Goal: Register for event/course

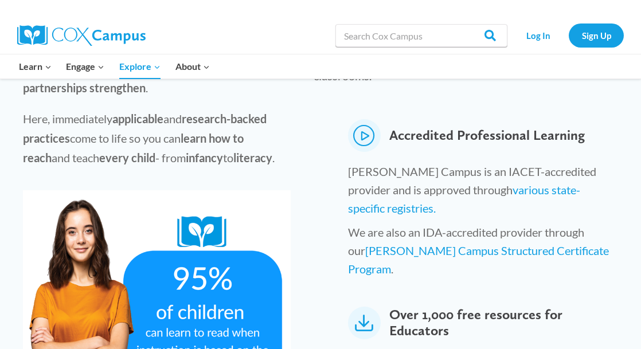
scroll to position [573, 0]
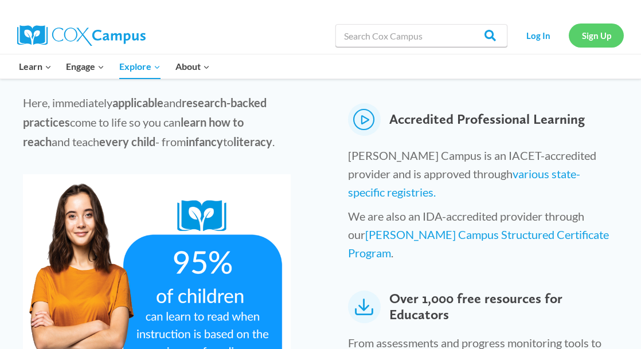
click at [597, 37] on link "Sign Up" at bounding box center [596, 36] width 55 height 24
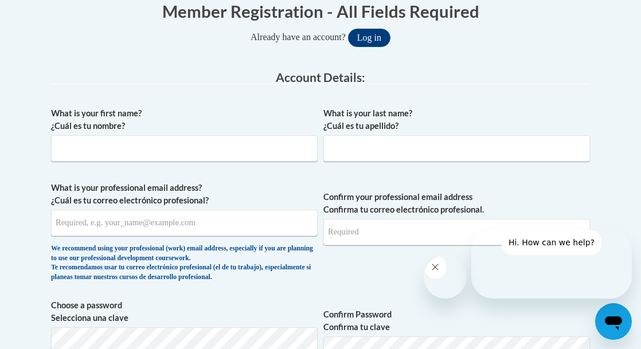
scroll to position [287, 0]
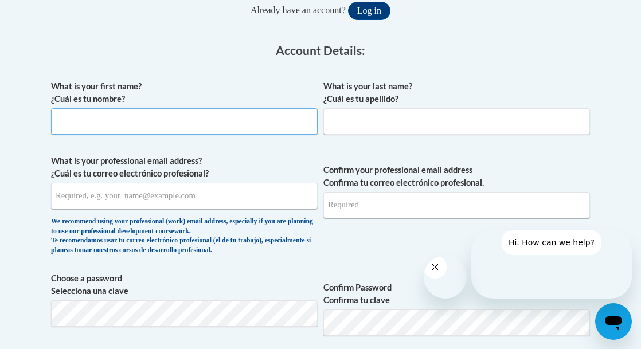
click at [125, 116] on input "What is your first name? ¿Cuál es tu nombre?" at bounding box center [184, 121] width 267 height 26
type input "[PERSON_NAME]"
click at [361, 124] on input "What is your last name? ¿Cuál es tu apellido?" at bounding box center [456, 121] width 267 height 26
type input "[PERSON_NAME]"
click at [226, 200] on input "What is your professional email address? ¿Cuál es tu correo electrónico profesi…" at bounding box center [184, 196] width 267 height 26
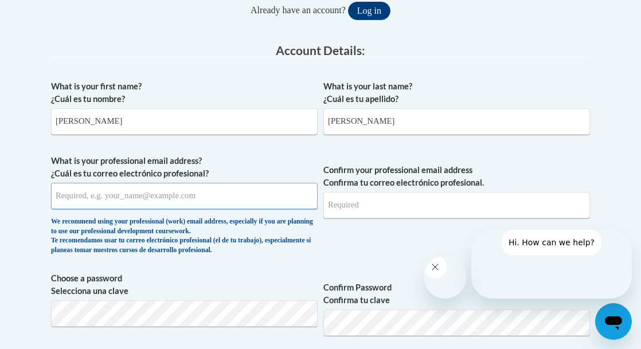
type input "[EMAIL_ADDRESS][DOMAIN_NAME]"
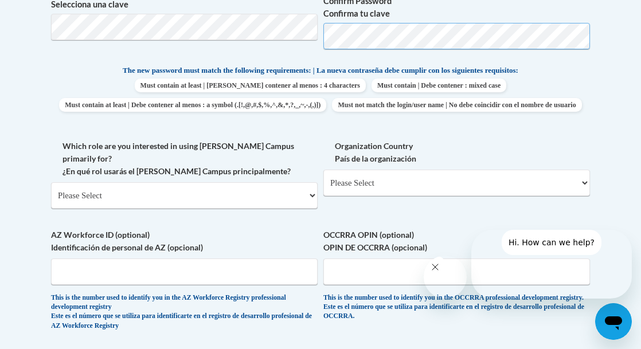
scroll to position [631, 0]
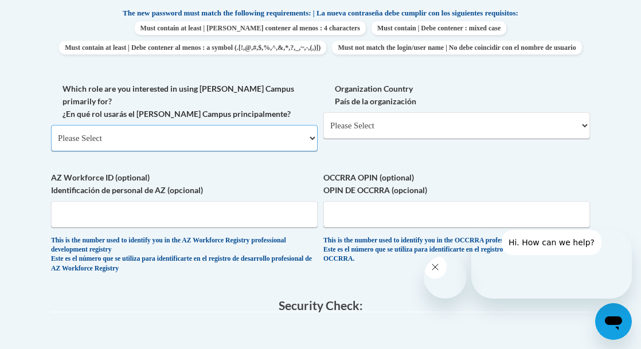
click at [313, 151] on select "Please Select College/University | Colegio/Universidad Community/Nonprofit Part…" at bounding box center [184, 138] width 267 height 26
select select "fbf2d438-af2f-41f8-98f1-81c410e29de3"
click at [51, 151] on select "Please Select College/University | Colegio/Universidad Community/Nonprofit Part…" at bounding box center [184, 138] width 267 height 26
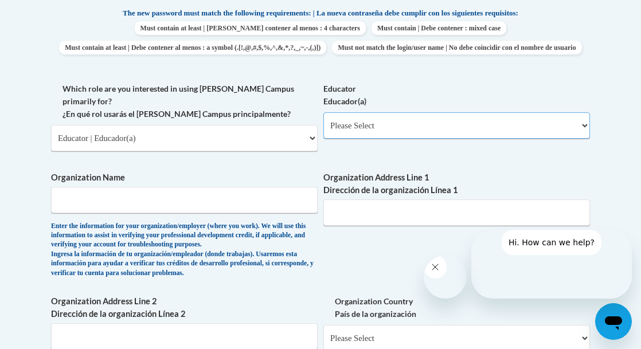
click at [585, 139] on select "Please Select Early Learning/Daycare Teacher/Family Home Care Provider | Maestr…" at bounding box center [456, 125] width 267 height 26
select select "5e2af403-4f2c-4e49-a02f-103e55d7b75b"
click at [323, 139] on select "Please Select Early Learning/Daycare Teacher/Family Home Care Provider | Maestr…" at bounding box center [456, 125] width 267 height 26
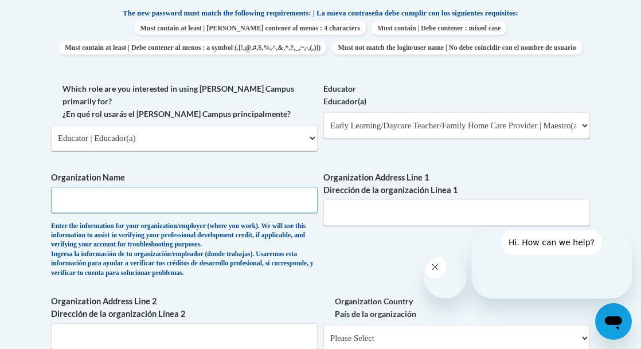
click at [115, 213] on input "Organization Name" at bounding box center [184, 200] width 267 height 26
type input "Bright-Eyed-Bushy-Tail DCH"
type input "1734 31st Street West"
type input "Birmingham, Al. 35208"
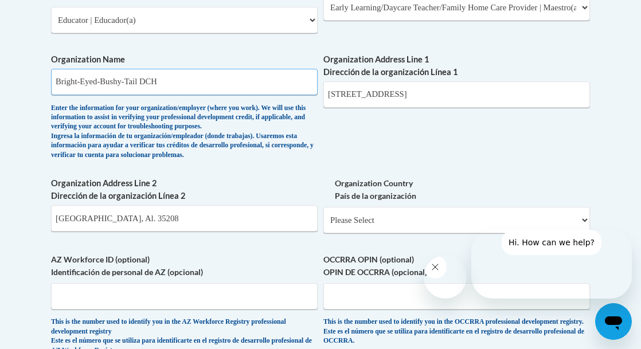
scroll to position [803, 0]
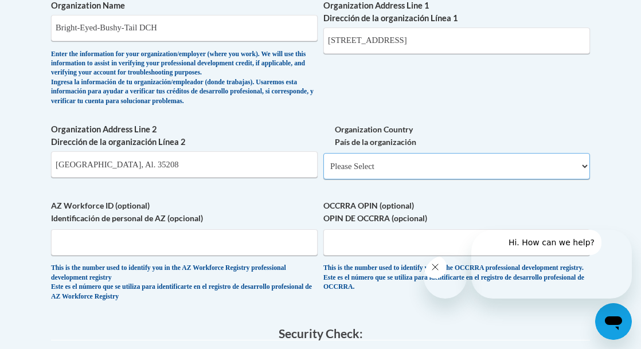
click at [531, 179] on select "Please Select United States | Estados Unidos Outside of the United States | Fue…" at bounding box center [456, 166] width 267 height 26
select select "ad49bcad-a171-4b2e-b99c-48b446064914"
click at [323, 179] on select "Please Select United States | Estados Unidos Outside of the United States | Fue…" at bounding box center [456, 166] width 267 height 26
select select
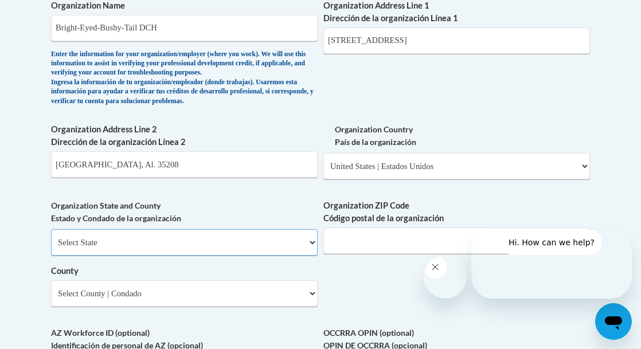
click at [313, 256] on select "Select State Alabama Alaska Arizona Arkansas California Colorado Connecticut De…" at bounding box center [184, 242] width 267 height 26
select select "Alabama"
click at [51, 256] on select "Select State Alabama Alaska Arizona Arkansas California Colorado Connecticut De…" at bounding box center [184, 242] width 267 height 26
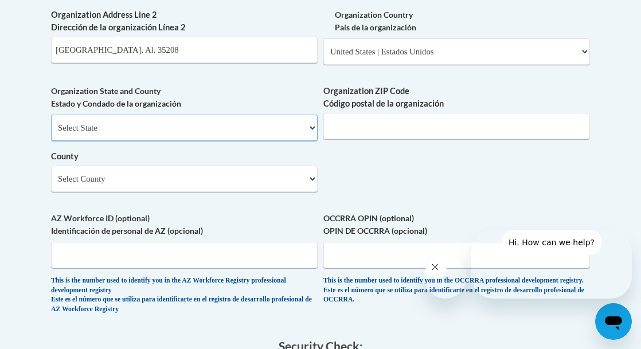
scroll to position [975, 0]
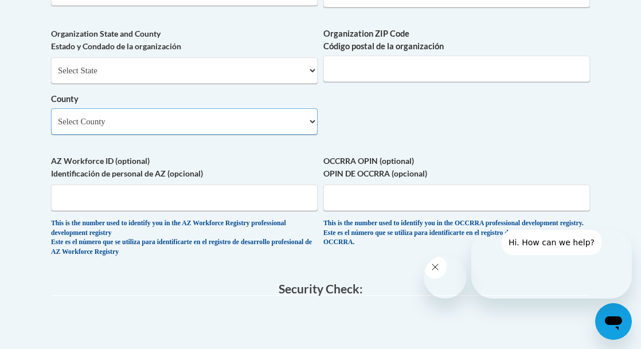
click at [312, 135] on select "Select County Autauga Baldwin Barbour Bibb Blount Bullock Butler Calhoun Chambe…" at bounding box center [184, 121] width 267 height 26
select select "Jefferson"
click at [51, 135] on select "Select County Autauga Baldwin Barbour Bibb Blount Bullock Butler Calhoun Chambe…" at bounding box center [184, 121] width 267 height 26
click at [404, 82] on input "Organization ZIP Code Código postal de la organización" at bounding box center [456, 69] width 267 height 26
type input "35208"
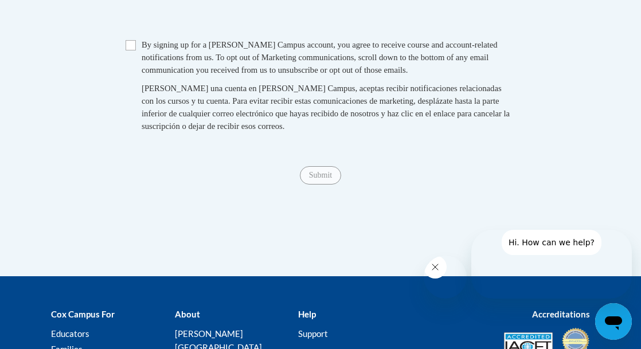
scroll to position [1262, 0]
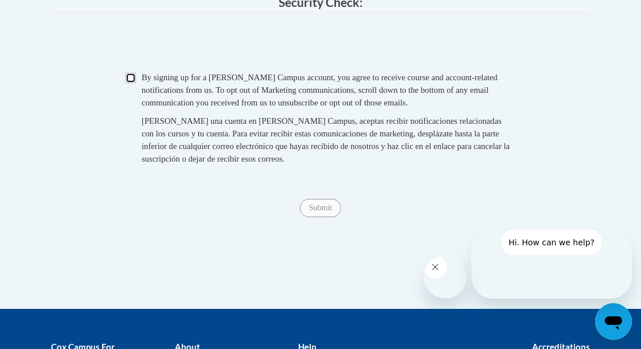
click at [131, 83] on input "Checkbox" at bounding box center [131, 78] width 10 height 10
checkbox input "true"
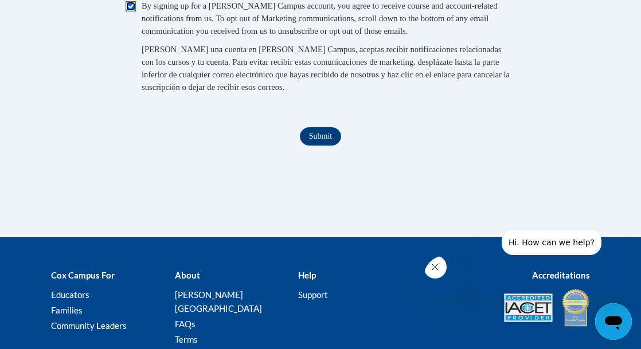
scroll to position [1376, 0]
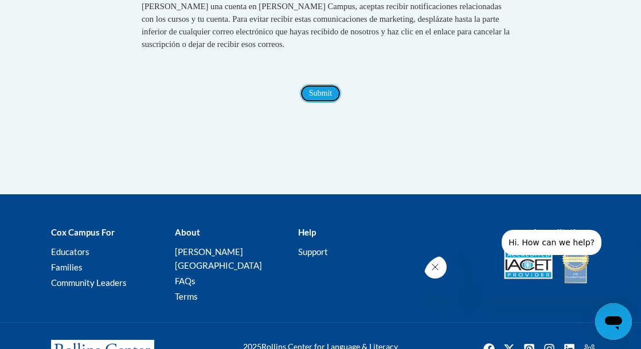
click at [323, 103] on input "Submit" at bounding box center [320, 93] width 41 height 18
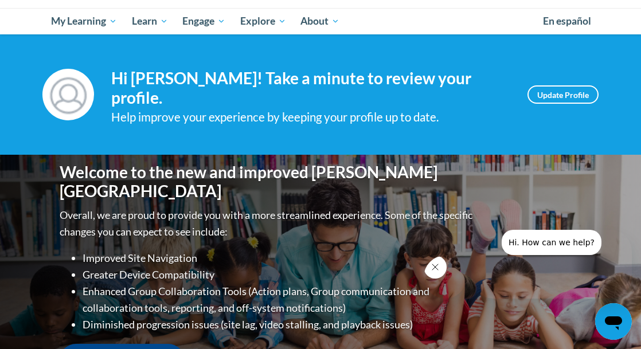
scroll to position [115, 0]
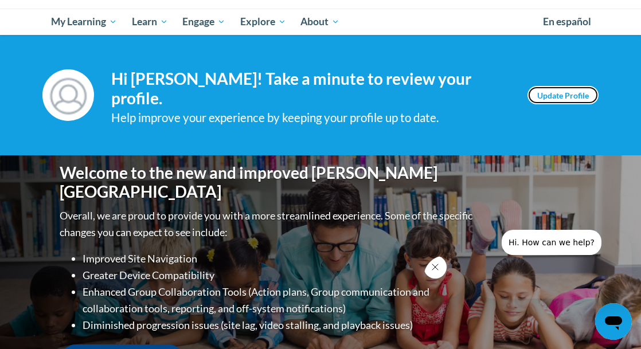
click at [551, 94] on link "Update Profile" at bounding box center [563, 95] width 71 height 18
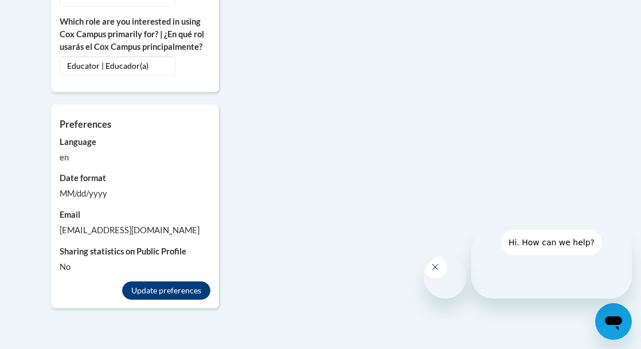
scroll to position [1090, 0]
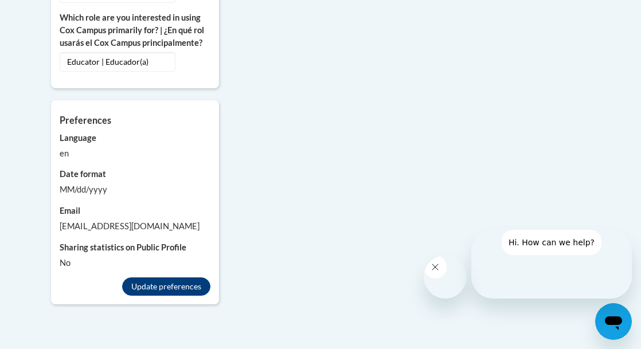
click at [614, 328] on icon "Open messaging window" at bounding box center [613, 321] width 21 height 21
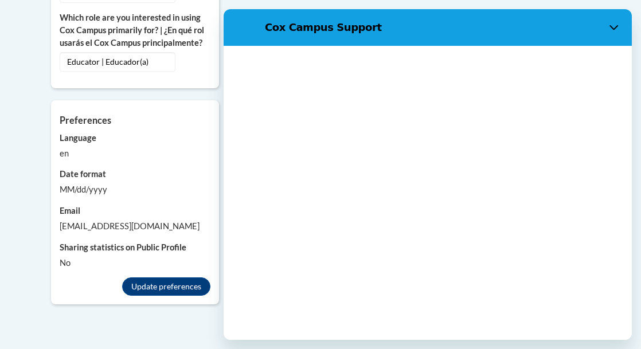
scroll to position [0, 0]
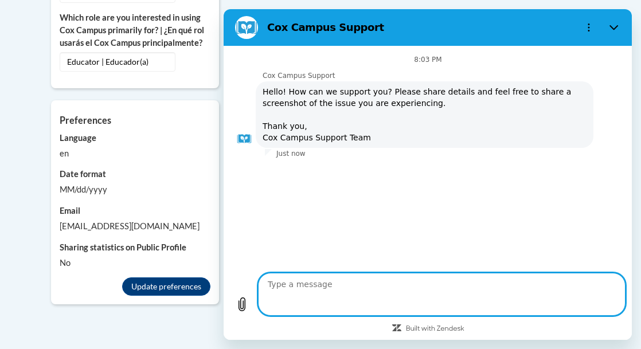
type textarea "x"
type textarea "D"
type textarea "x"
type textarea "Do"
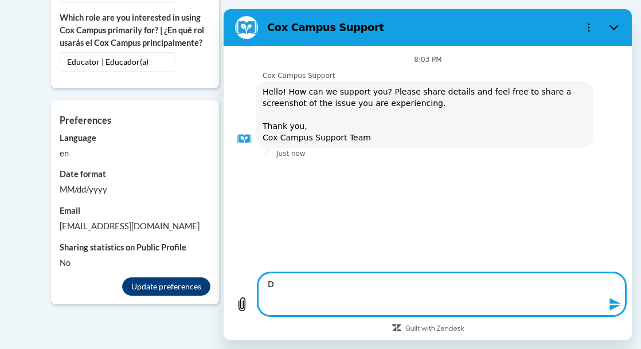
type textarea "x"
type textarea "Doe"
type textarea "x"
type textarea "Does"
type textarea "x"
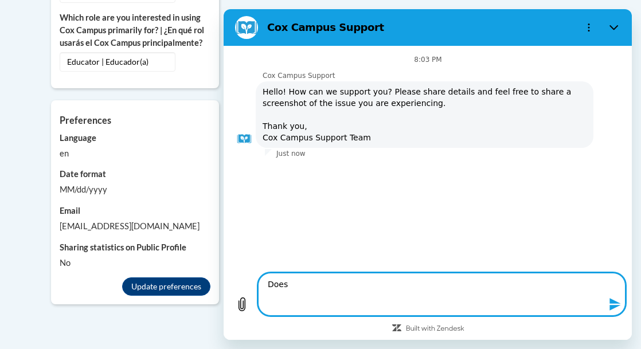
type textarea "Does"
type textarea "x"
type textarea "Does t"
type textarea "x"
type textarea "Does th"
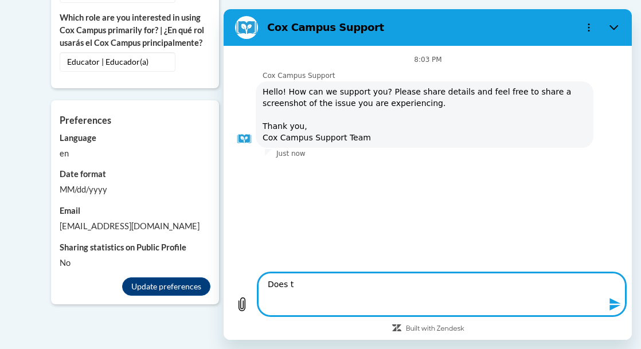
type textarea "x"
type textarea "Does thi"
type textarea "x"
type textarea "Does this"
type textarea "x"
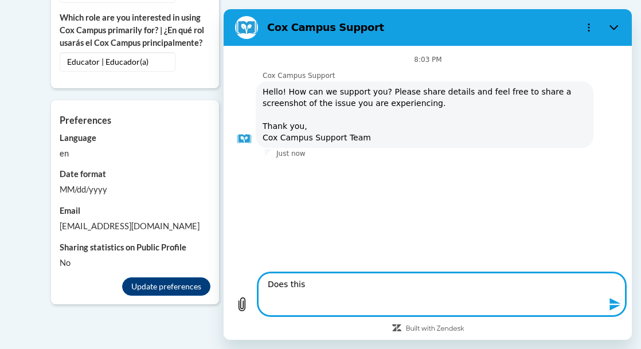
type textarea "Does this"
type textarea "x"
type textarea "Does this c"
type textarea "x"
type textarea "Does this co"
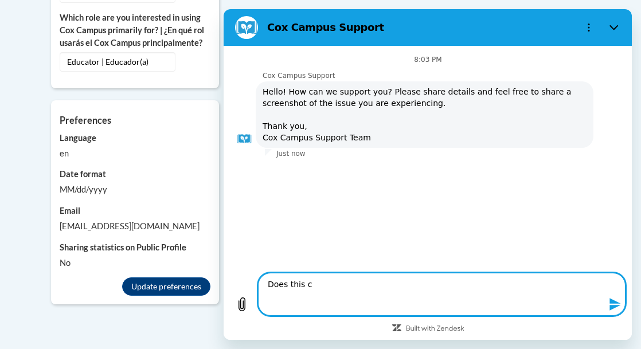
type textarea "x"
type textarea "Does this cou"
type textarea "x"
type textarea "Does this cour"
type textarea "x"
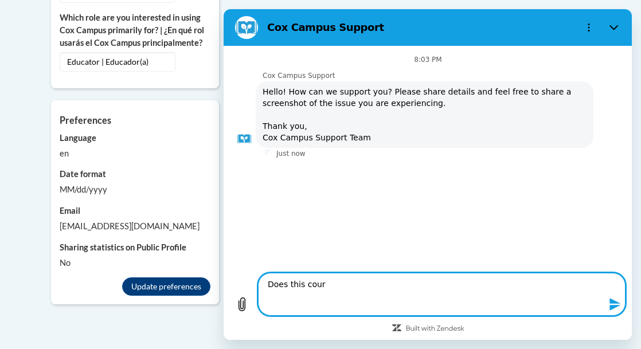
type textarea "Does this cours"
type textarea "x"
type textarea "Does this course"
type textarea "x"
type textarea "Does this course"
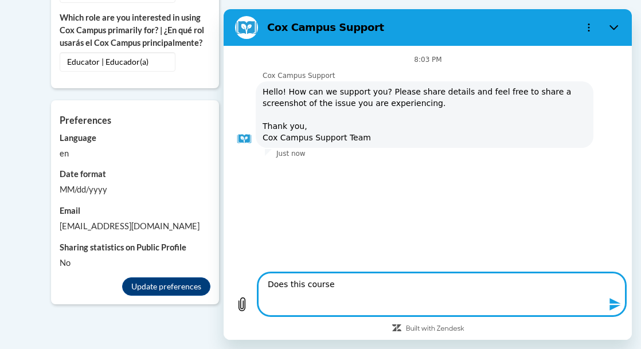
type textarea "x"
type textarea "Does this course p"
type textarea "x"
type textarea "Does this course pr"
type textarea "x"
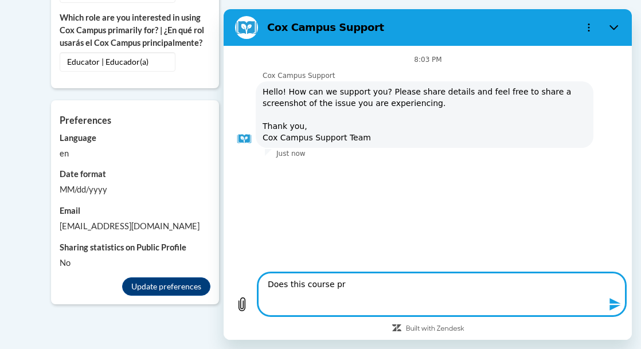
type textarea "Does this course pro"
type textarea "x"
type textarea "Does this course prov"
type textarea "x"
type textarea "Does this course provi"
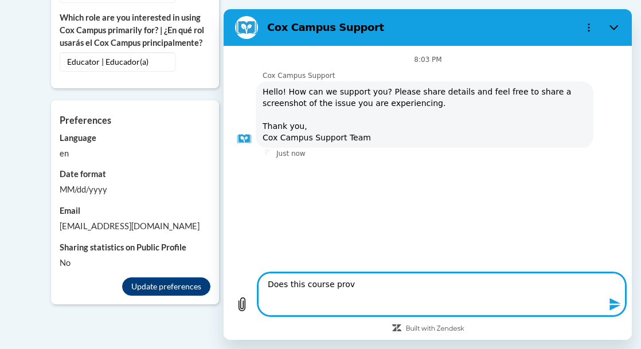
type textarea "x"
type textarea "Does this course provid"
type textarea "x"
type textarea "Does this course provide"
type textarea "x"
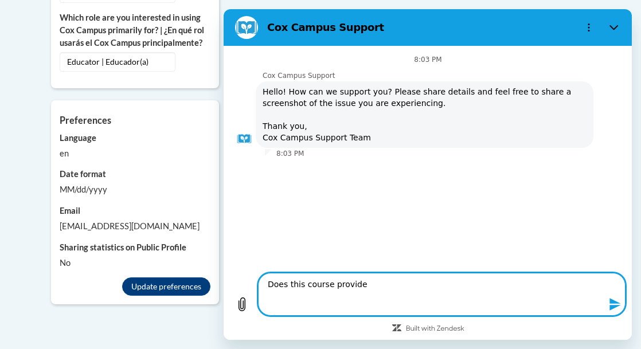
type textarea "Does this course provide"
type textarea "x"
click at [457, 273] on textarea "Does this course provide" at bounding box center [441, 294] width 368 height 43
type textarea "Does this course providce"
type textarea "x"
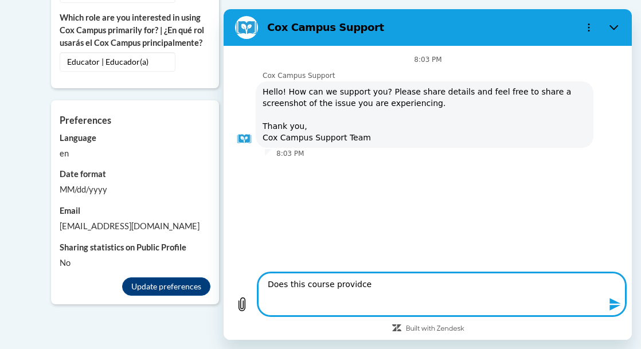
type textarea "Does this course providcee"
type textarea "x"
type textarea "Does this course providcere"
type textarea "x"
type textarea "Does this course providcerte"
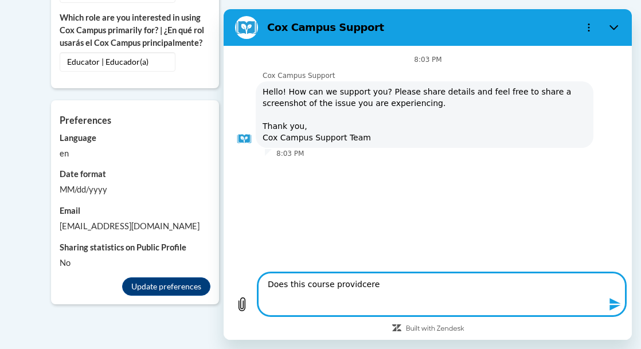
type textarea "x"
type textarea "Does this course providcertie"
type textarea "x"
type textarea "Does this course providcertife"
type textarea "x"
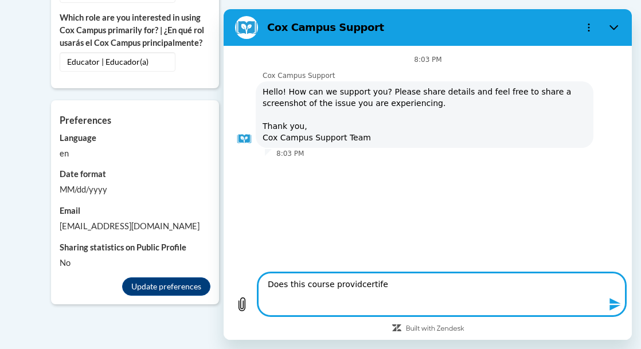
type textarea "Does this course providcertifie"
type textarea "x"
type textarea "Does this course providcertifice"
type textarea "x"
type textarea "Does this course providcertificae"
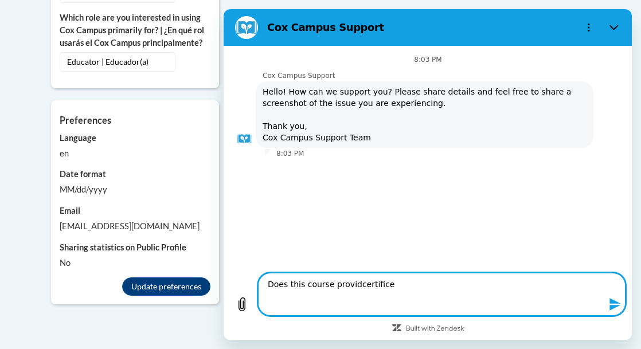
type textarea "x"
type textarea "Does this course providcertificate"
type textarea "x"
type textarea "Does this course providcertificatee"
type textarea "x"
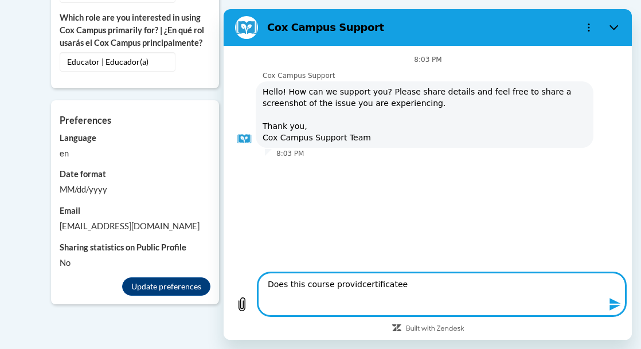
type textarea "Does this course providcertificatese"
type textarea "x"
type textarea "Does this course providcertificatee"
type textarea "x"
type textarea "Does this course providcertificate"
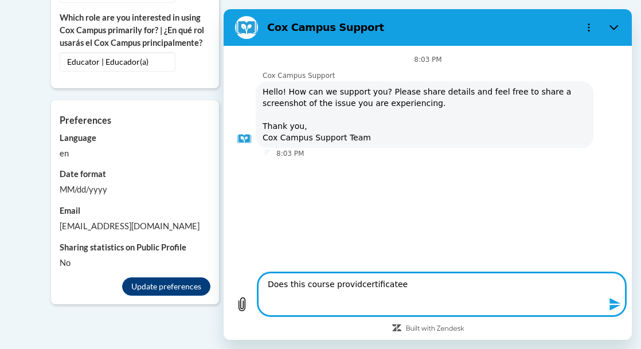
type textarea "x"
type textarea "Does this course providcertificae"
type textarea "x"
type textarea "Does this course providcertifice"
type textarea "x"
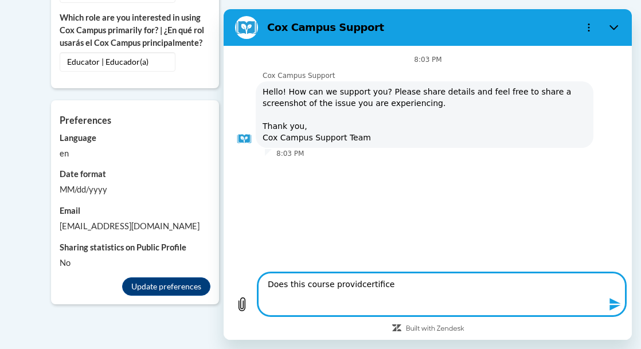
type textarea "Does this course providcertifie"
type textarea "x"
type textarea "Does this course providcertife"
type textarea "x"
type textarea "Does this course providcertie"
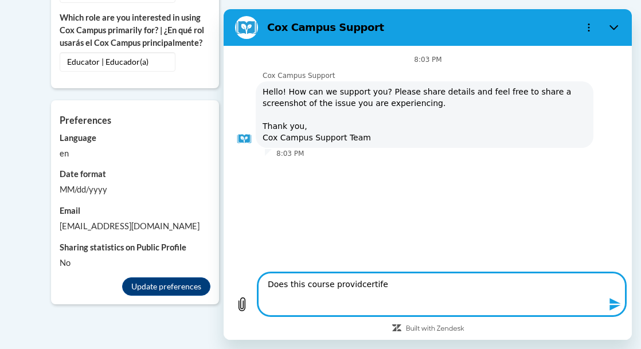
type textarea "x"
type textarea "Does this course providcerte"
type textarea "x"
type textarea "Does this course providcere"
type textarea "x"
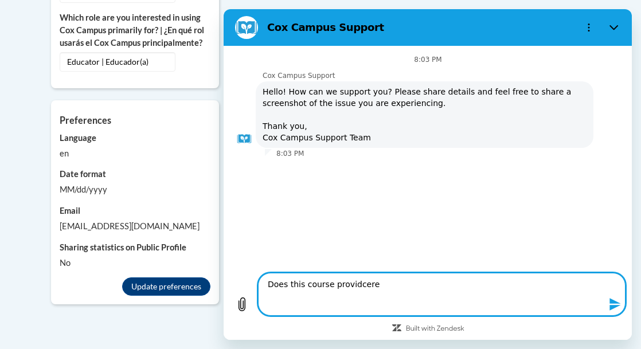
type textarea "Does this course providcee"
type textarea "x"
type textarea "Does this course providce"
type textarea "x"
type textarea "Does this course provide"
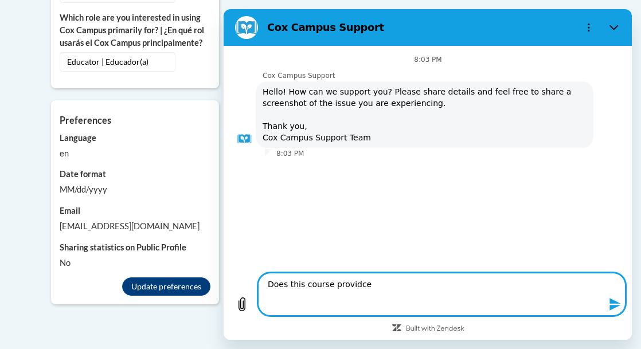
type textarea "x"
type textarea "Does this course provide"
type textarea "x"
type textarea "Does this course provide c"
type textarea "x"
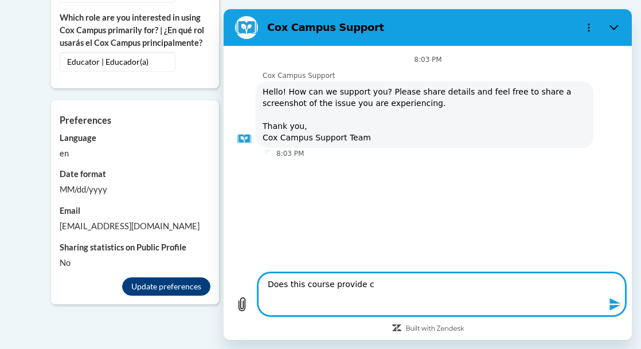
type textarea "Does this course provide ce"
type textarea "x"
type textarea "Does this course provide cer"
type textarea "x"
type textarea "Does this course provide cert"
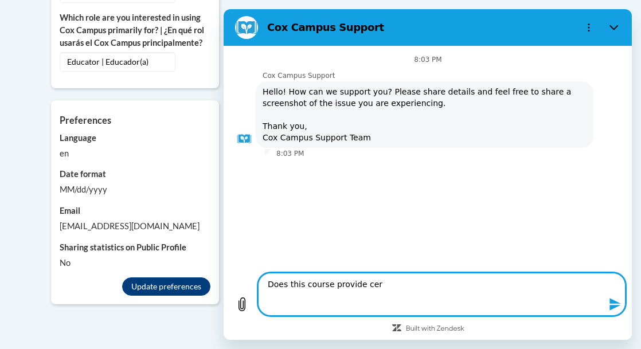
type textarea "x"
type textarea "Does this course provide certi"
type textarea "x"
type textarea "Does this course provide certif"
type textarea "x"
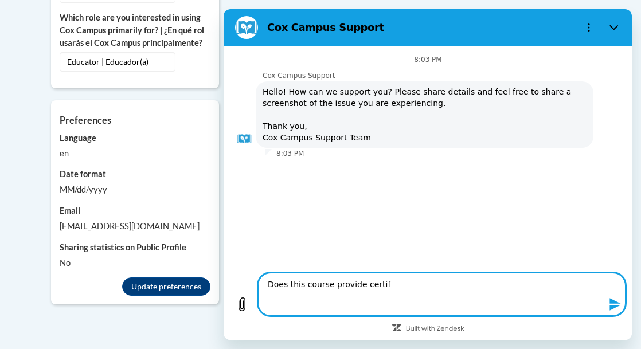
type textarea "Does this course provide certifi"
type textarea "x"
type textarea "Does this course provide certific"
type textarea "x"
type textarea "Does this course provide certifics"
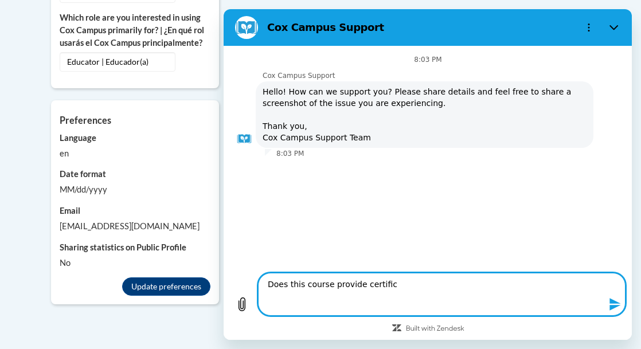
type textarea "x"
type textarea "Does this course provide certificst"
type textarea "x"
type textarea "Does this course provide certificste"
type textarea "x"
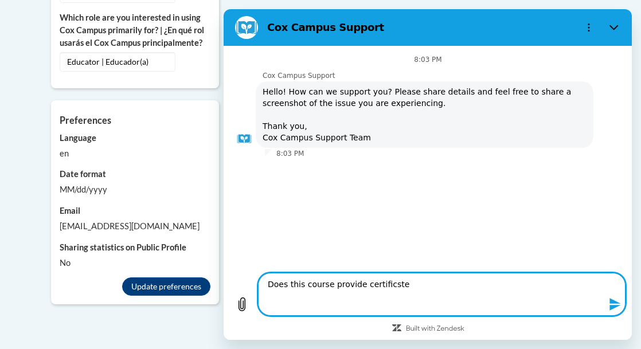
type textarea "Does this course provide certificstes"
type textarea "x"
type textarea "Does this course provide certificates"
type textarea "x"
type textarea "Does this course provide certificates"
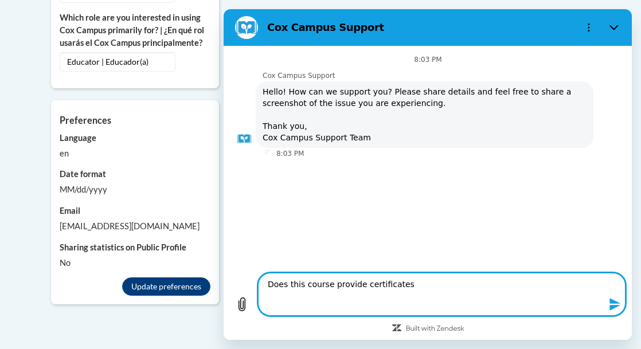
type textarea "x"
type textarea "Does this course provide certificates o"
type textarea "x"
type textarea "Does this course provide certificates of"
type textarea "x"
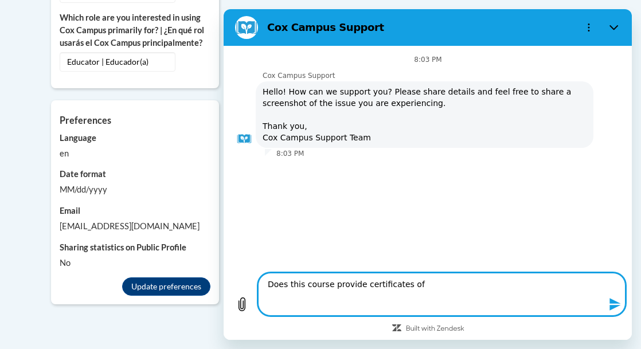
type textarea "Does this course provide certificates of"
type textarea "x"
type textarea "Does this course provide certificates of c"
type textarea "x"
type textarea "Does this course provide certificates of co"
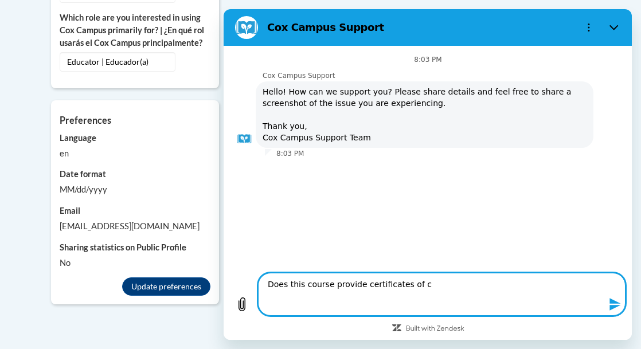
type textarea "x"
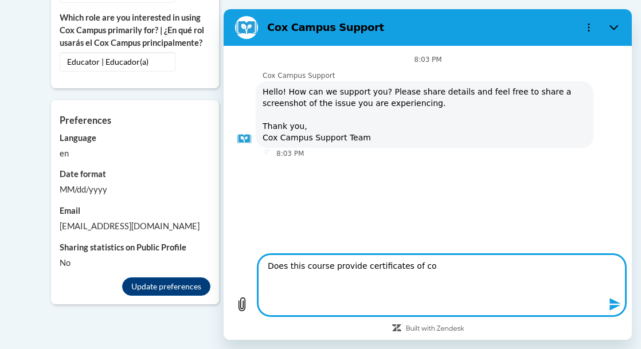
type textarea "Does this course provide certificates of com"
type textarea "x"
type textarea "Does this course provide certificates of comp"
type textarea "x"
type textarea "Does this course provide certificates of compl"
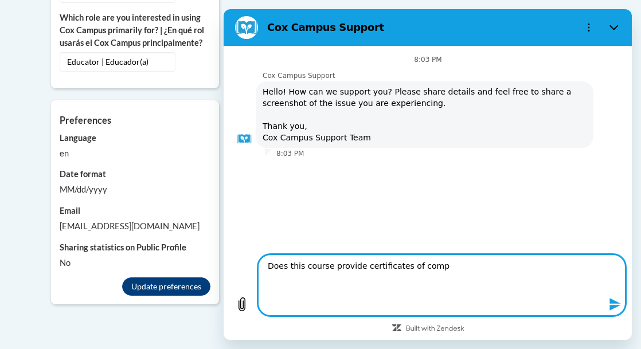
type textarea "x"
type textarea "Does this course provide certificates of comple"
type textarea "x"
type textarea "Does this course provide certificates of complet"
type textarea "x"
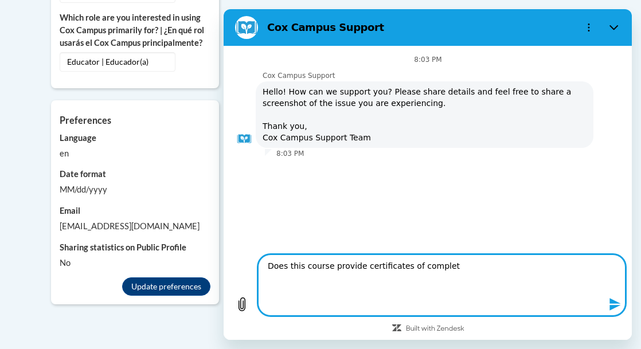
type textarea "Does this course provide certificates of complete"
type textarea "x"
type textarea "Does this course provide certificates of completet"
type textarea "x"
type textarea "Does this course provide certificates of completeti"
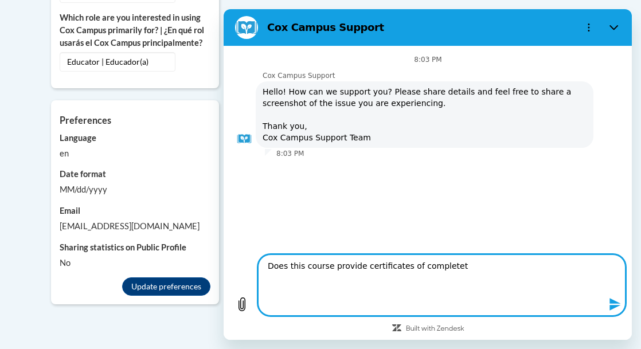
type textarea "x"
type textarea "Does this course provide certificates of completetio"
type textarea "x"
type textarea "Does this course provide certificates of completetion"
type textarea "x"
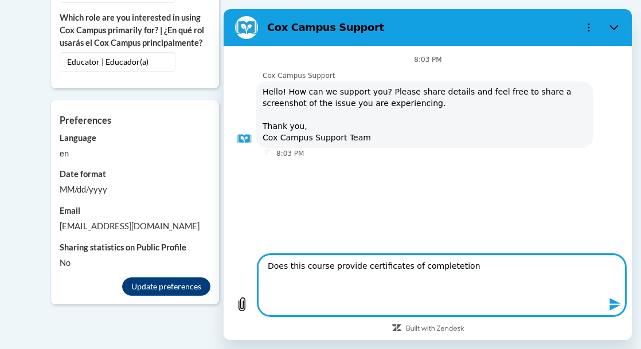
type textarea "Does this course provide certificates of completetion"
type textarea "x"
type textarea "Does this course provide certificates of completetion f"
type textarea "x"
type textarea "Does this course provide certificates of completetion fo"
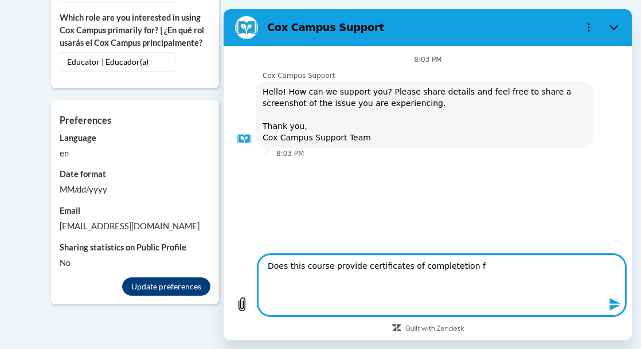
type textarea "x"
type textarea "Does this course provide certificates of completetion for"
type textarea "x"
type textarea "Does this course provide certificates of completetion for"
type textarea "x"
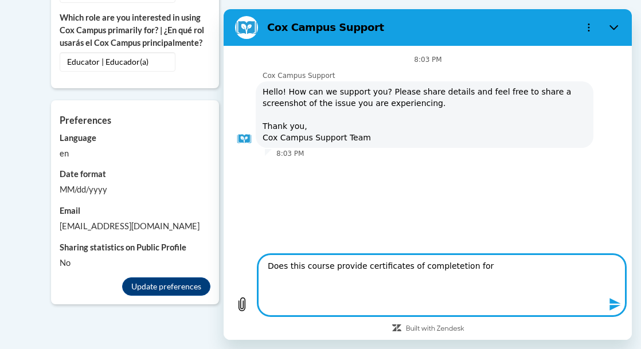
type textarea "Does this course provide certificates of completetion for e"
type textarea "x"
type textarea "Does this course provide certificates of completetion for ea"
type textarea "x"
type textarea "Does this course provide certificates of completetion for eac"
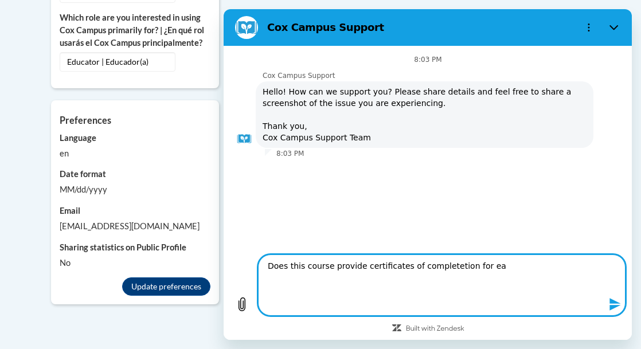
type textarea "x"
type textarea "Does this course provide certificates of completetion for each"
type textarea "x"
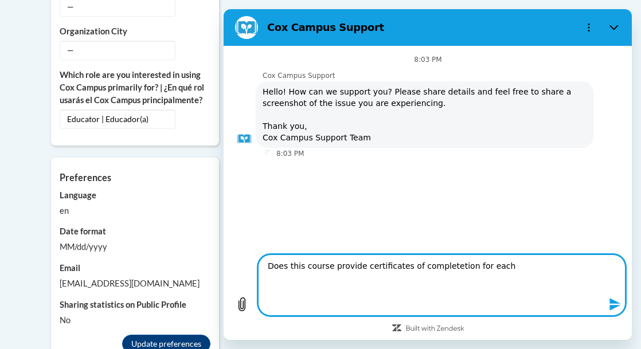
click at [349, 278] on textarea "Does this course provide certificates of completetion for each" at bounding box center [441, 285] width 368 height 61
type textarea "Does this course provide certificates of competition for each"
type textarea "x"
click at [463, 283] on textarea "Does this course provide certificates of competition for each" at bounding box center [441, 285] width 368 height 61
type textarea "Does this course provide certificates of competition for each c"
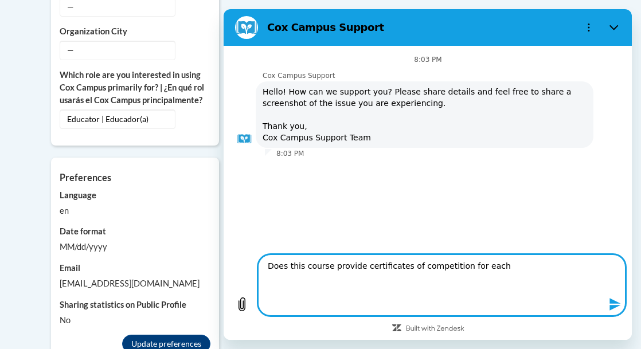
type textarea "x"
type textarea "Does this course provide certificates of competition for each co"
type textarea "x"
type textarea "Does this course provide certificates of competition for each cou"
type textarea "x"
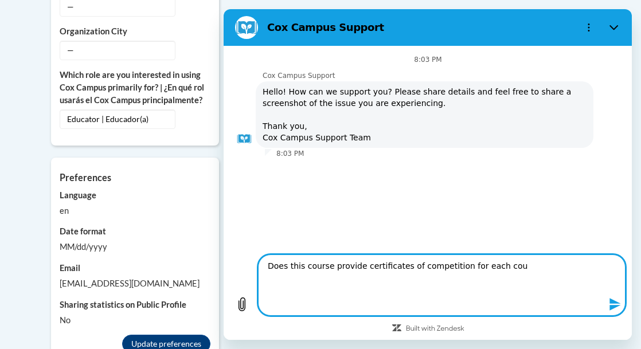
type textarea "Does this course provide certificates of competition for each cour"
type textarea "x"
type textarea "Does this course provide certificates of competition for each cours"
type textarea "x"
type textarea "Does this course provide certificates of competition for each course"
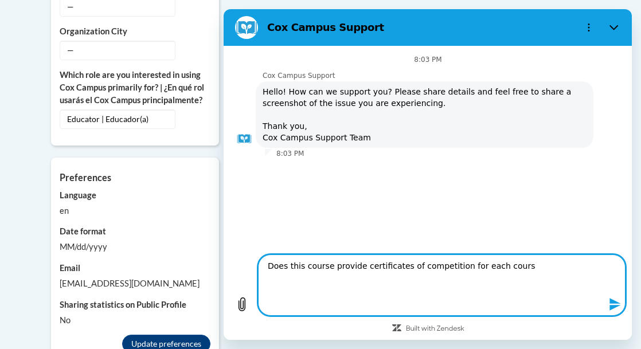
type textarea "x"
type textarea "Does this course provide certificates of competition for each course"
type textarea "x"
type textarea "Does this course provide certificates of competition for each course c"
type textarea "x"
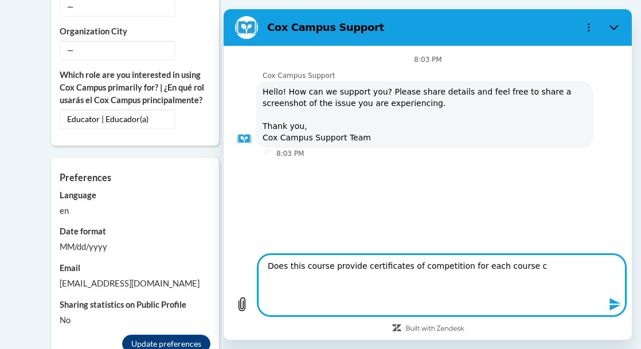
type textarea "Does this course provide certificates of competition for each course co"
type textarea "x"
type textarea "Does this course provide certificates of competition for each course com"
type textarea "x"
type textarea "Does this course provide certificates of competition for each course comp"
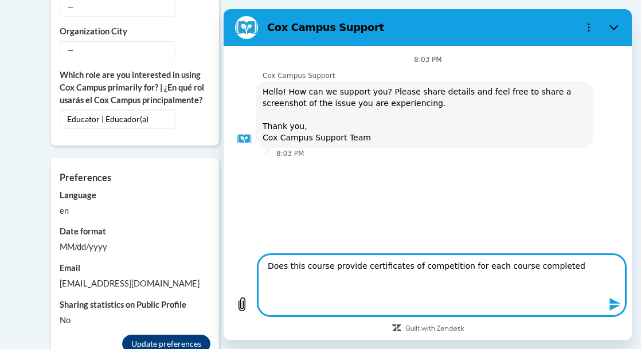
click at [415, 256] on textarea "Does this course provide certificates of competition for each course completed" at bounding box center [441, 285] width 368 height 61
click at [492, 277] on textarea "Does this course provide certificates of competition for each course completed" at bounding box center [441, 285] width 368 height 61
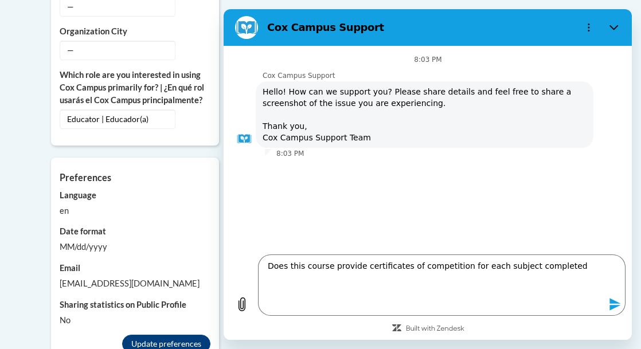
click at [602, 293] on button "Send message" at bounding box center [613, 304] width 23 height 23
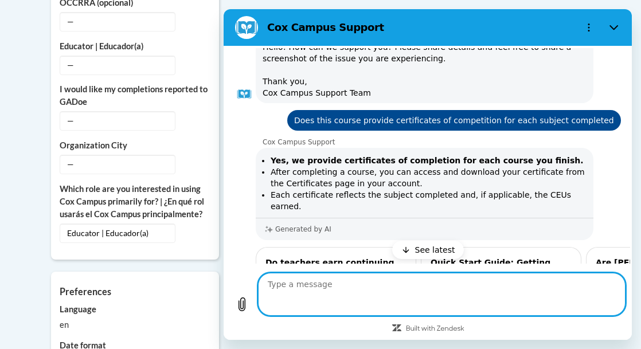
scroll to position [918, 0]
click at [531, 275] on textarea at bounding box center [441, 294] width 368 height 43
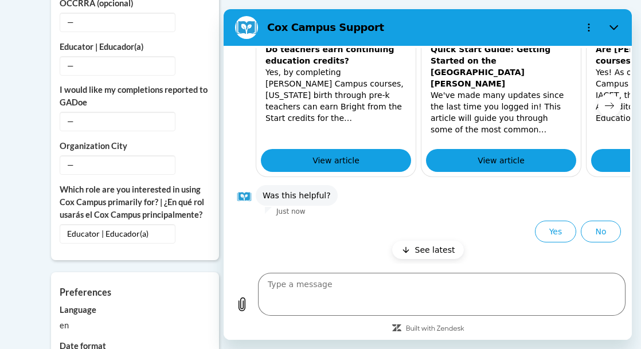
scroll to position [713, 0]
drag, startPoint x: 479, startPoint y: 188, endPoint x: 526, endPoint y: 182, distance: 46.8
click at [415, 145] on div "Do teachers earn continuing education credits? Yes, by completing Cox Campus co…" at bounding box center [335, 89] width 159 height 110
click at [604, 110] on icon "Next item" at bounding box center [608, 105] width 9 height 9
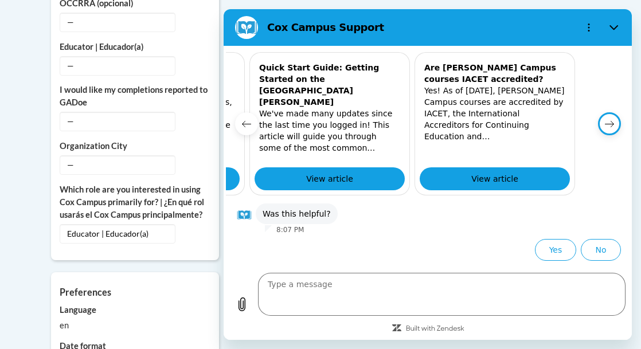
scroll to position [745, 0]
click at [604, 119] on icon "Next item" at bounding box center [608, 123] width 9 height 9
click at [580, 239] on button "No" at bounding box center [600, 250] width 40 height 22
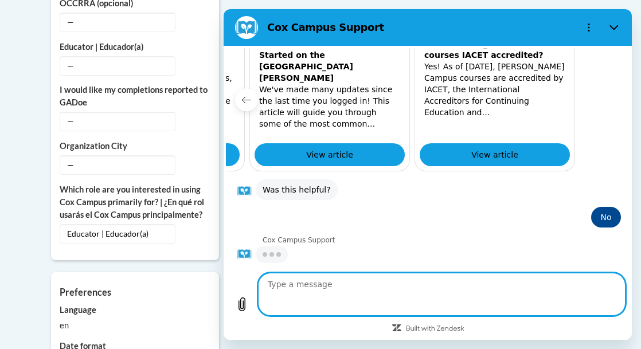
scroll to position [914, 0]
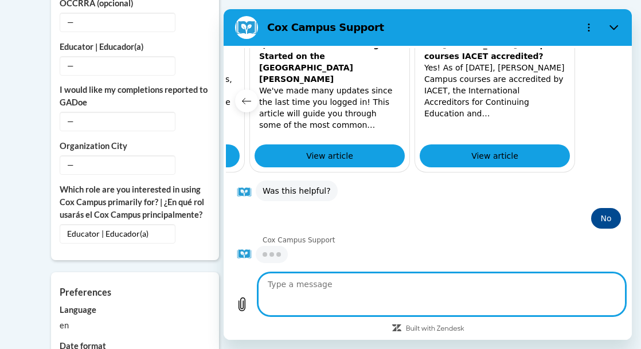
click at [532, 280] on textarea at bounding box center [441, 294] width 368 height 43
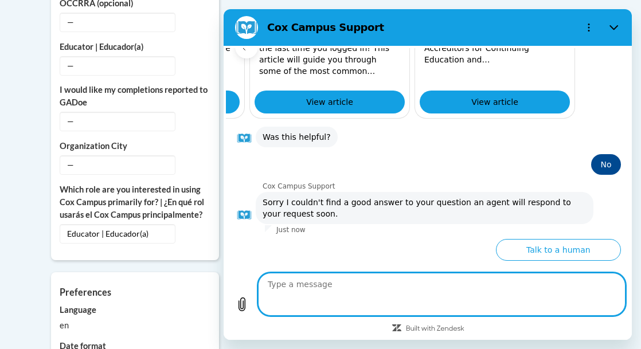
scroll to position [1036, 0]
click at [481, 275] on textarea at bounding box center [441, 294] width 368 height 43
click at [471, 275] on textarea at bounding box center [441, 294] width 368 height 43
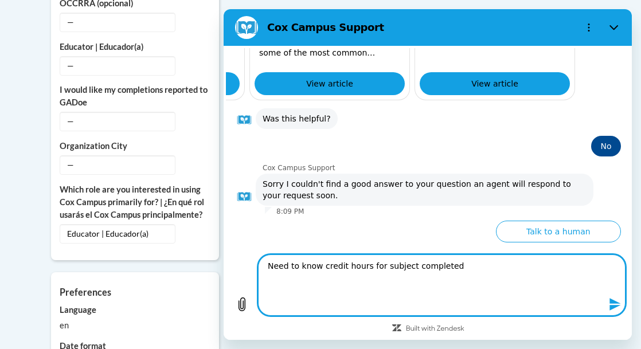
click at [405, 274] on textarea "Need to know credit hours for subject completed" at bounding box center [441, 285] width 368 height 61
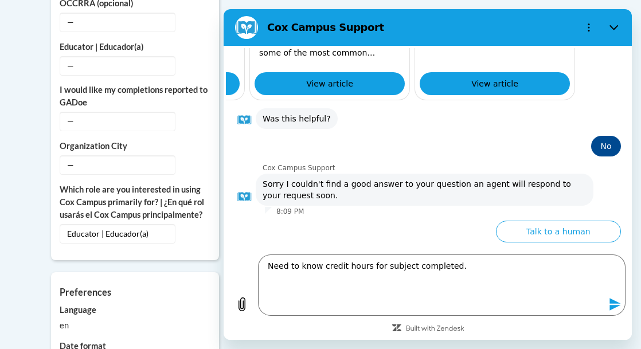
click at [609, 298] on icon "Send message" at bounding box center [614, 304] width 11 height 13
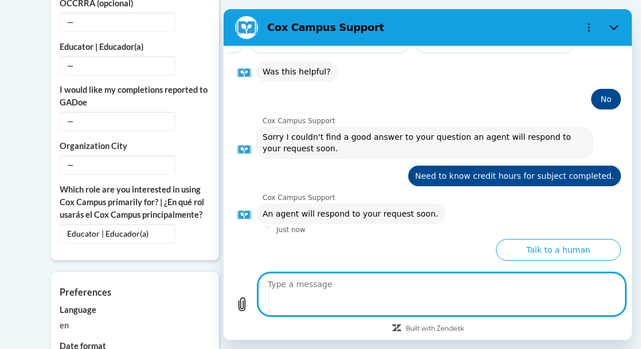
scroll to position [1201, 0]
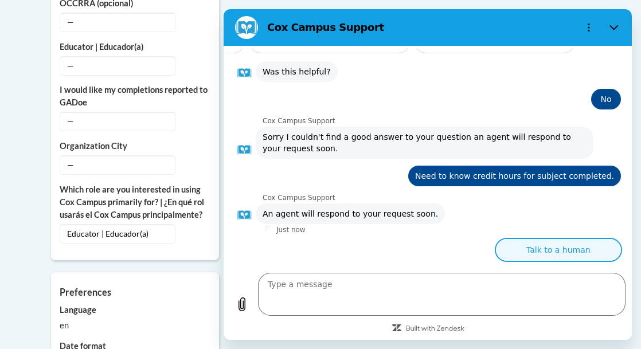
click at [505, 239] on button "Talk to a human" at bounding box center [557, 250] width 125 height 22
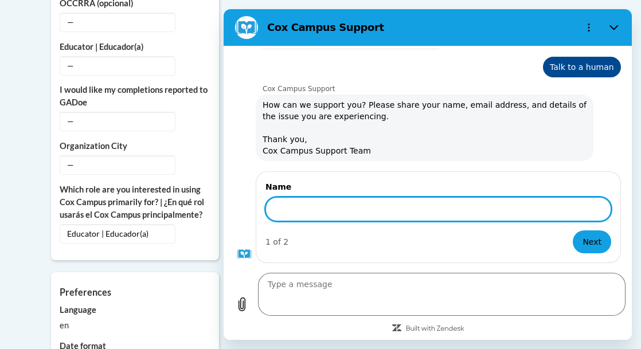
scroll to position [1564, 0]
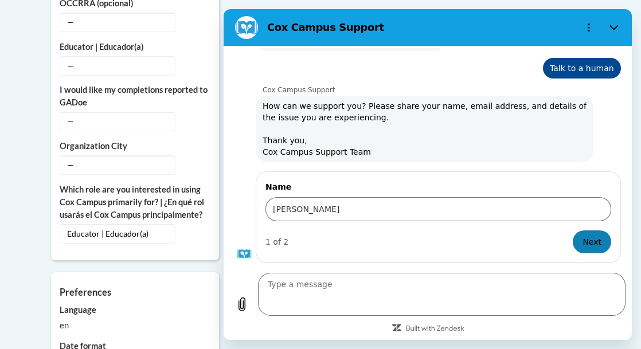
click at [582, 235] on span "Next" at bounding box center [591, 242] width 19 height 14
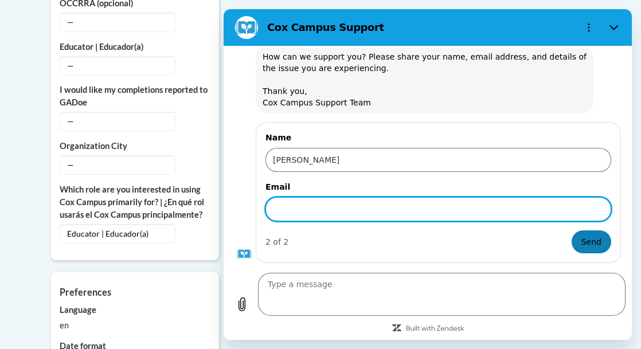
scroll to position [1652, 0]
click at [581, 235] on span "Send" at bounding box center [591, 242] width 20 height 14
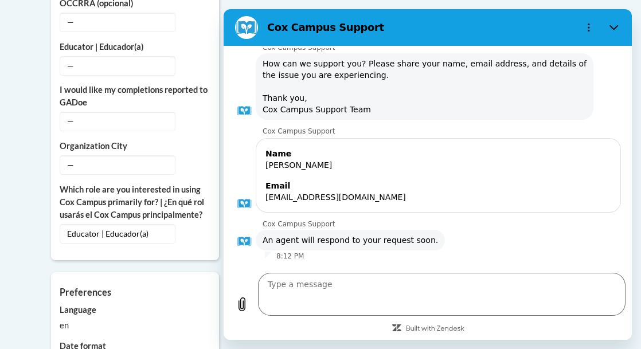
scroll to position [1630, 0]
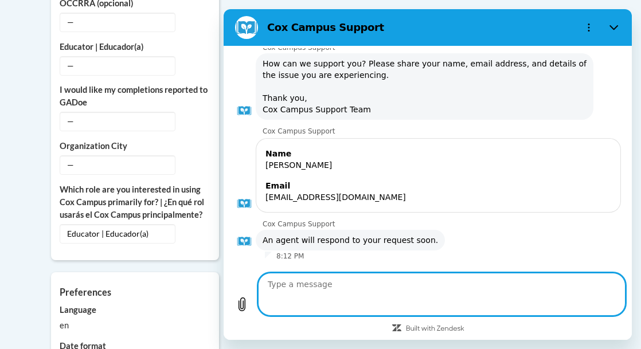
click at [549, 276] on textarea at bounding box center [441, 294] width 368 height 43
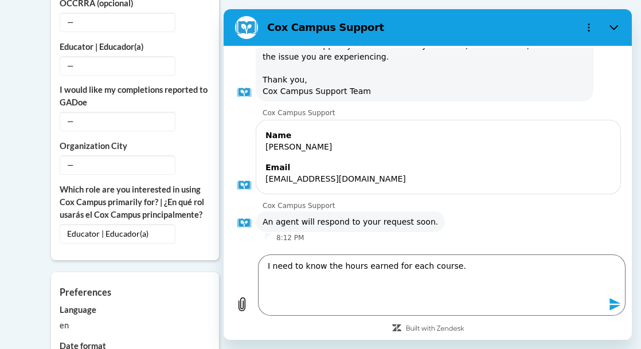
click at [608, 298] on icon "Send message" at bounding box center [615, 305] width 14 height 14
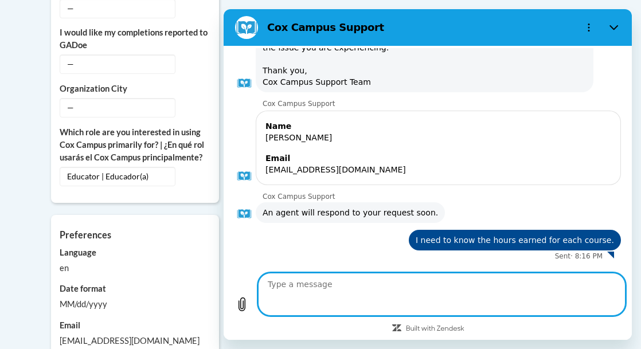
scroll to position [1032, 0]
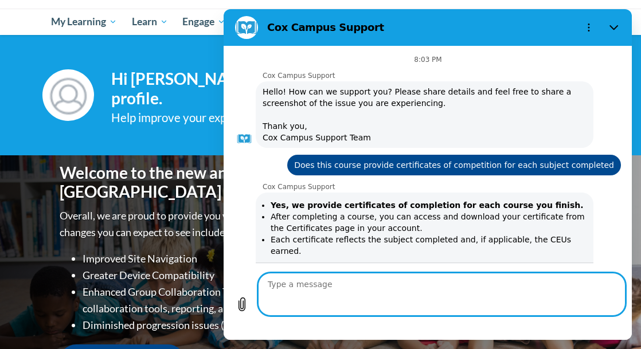
scroll to position [1703, 0]
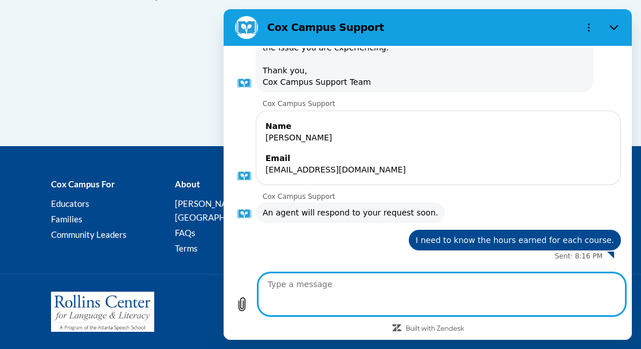
scroll to position [1073, 0]
click at [584, 32] on icon "Options menu" at bounding box center [588, 27] width 9 height 9
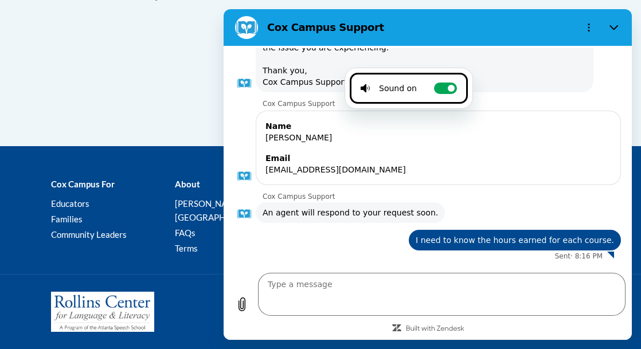
click at [488, 34] on h2 "Cox Campus Support" at bounding box center [420, 28] width 306 height 14
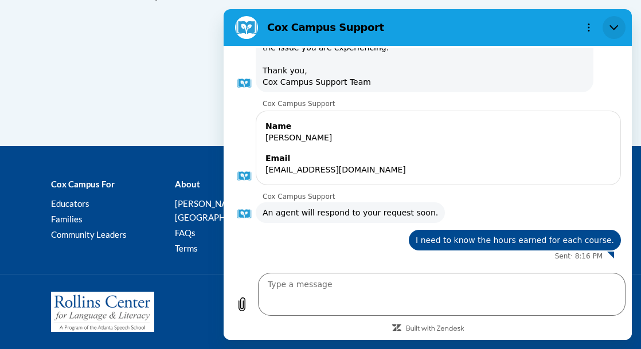
click at [609, 30] on icon "Close" at bounding box center [613, 27] width 9 height 5
type textarea "x"
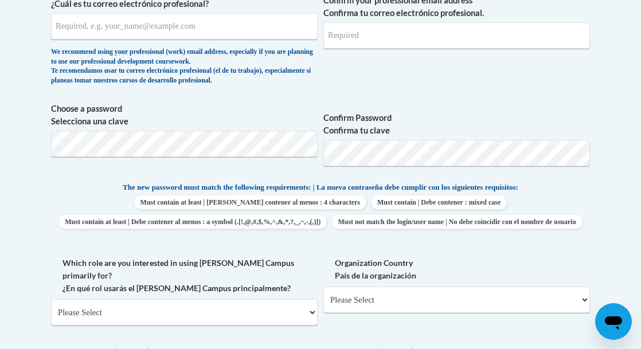
scroll to position [399, 0]
